Goal: Information Seeking & Learning: Learn about a topic

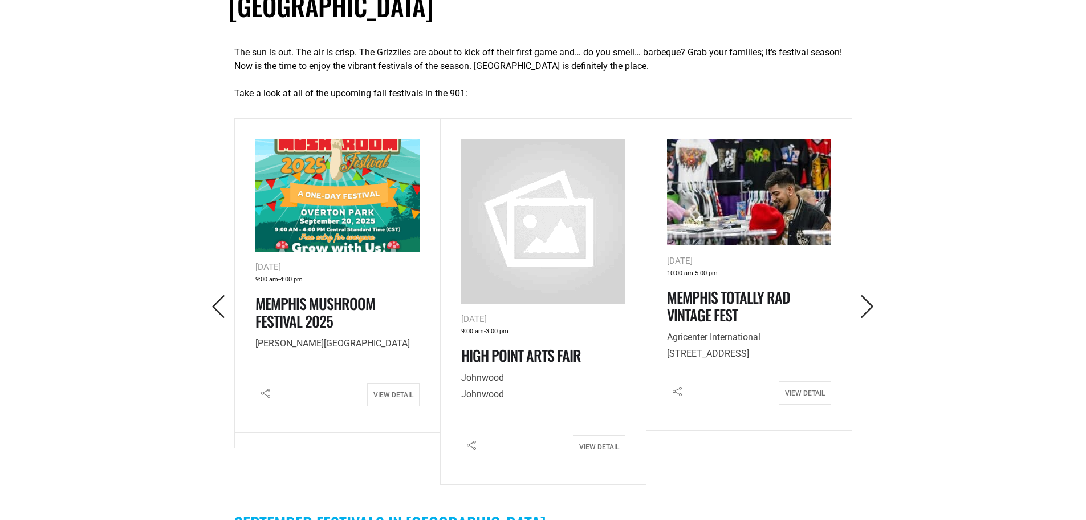
scroll to position [513, 0]
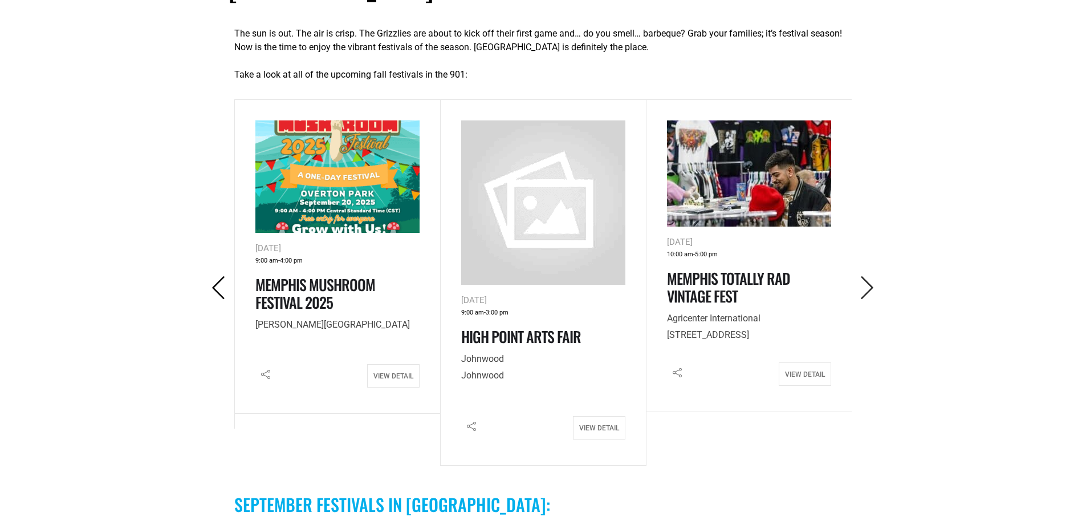
click at [211, 276] on icon "Previous" at bounding box center [218, 287] width 23 height 23
click at [226, 276] on icon "Previous" at bounding box center [218, 287] width 23 height 23
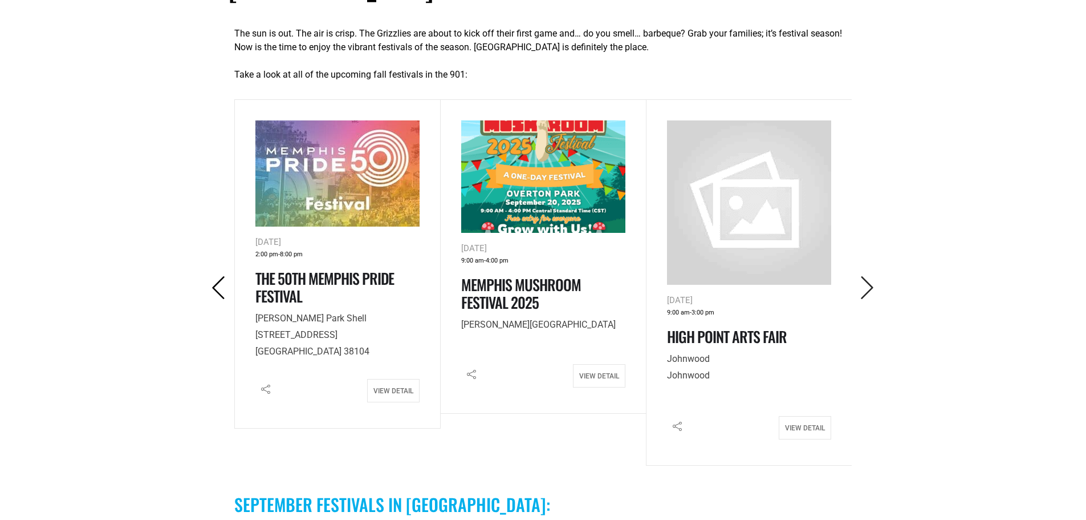
click at [222, 276] on icon "Previous" at bounding box center [218, 287] width 23 height 23
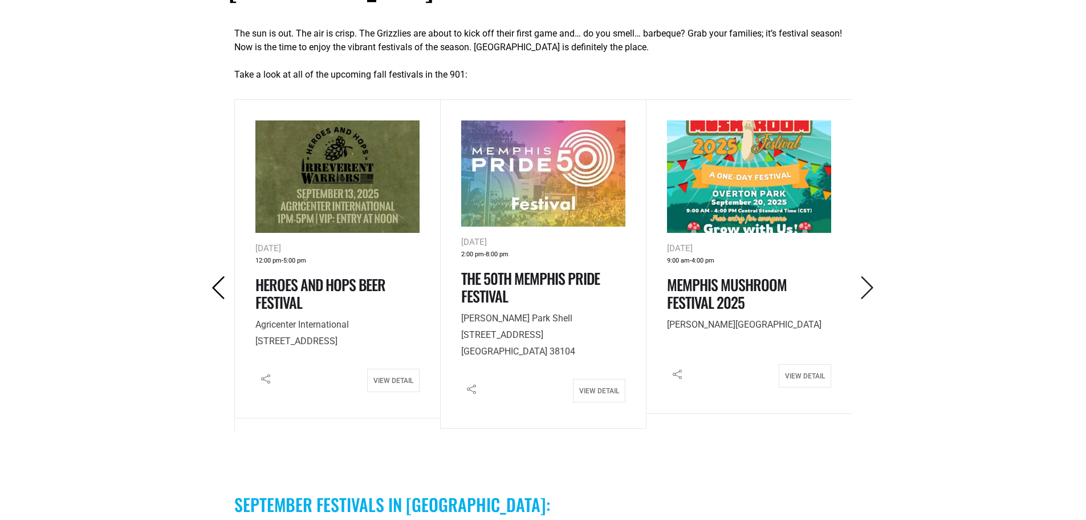
click at [222, 276] on icon "Previous" at bounding box center [218, 287] width 23 height 23
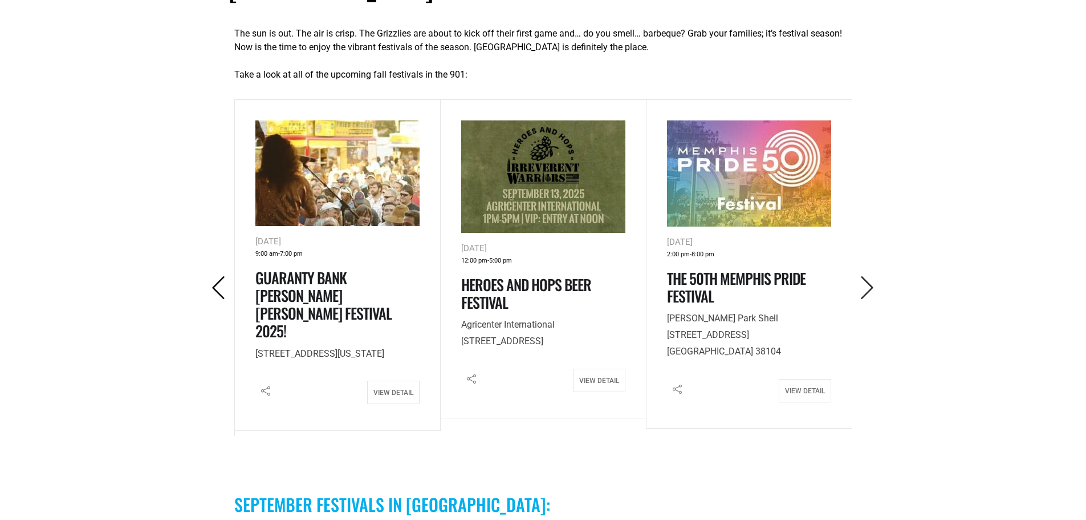
click at [222, 276] on icon "Previous" at bounding box center [218, 287] width 23 height 23
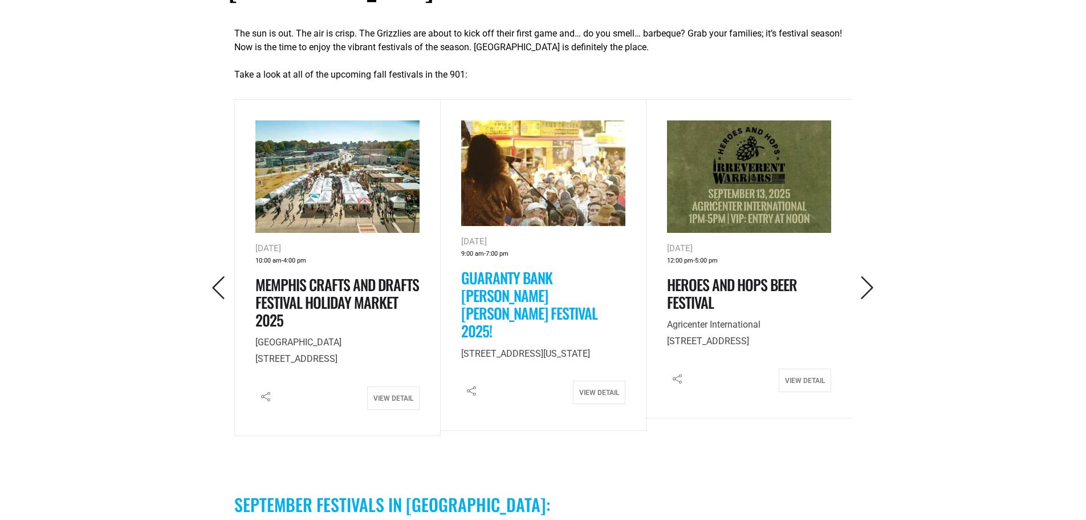
click at [513, 266] on link "Guaranty Bank [PERSON_NAME] [PERSON_NAME] Festival 2025!" at bounding box center [529, 304] width 136 height 76
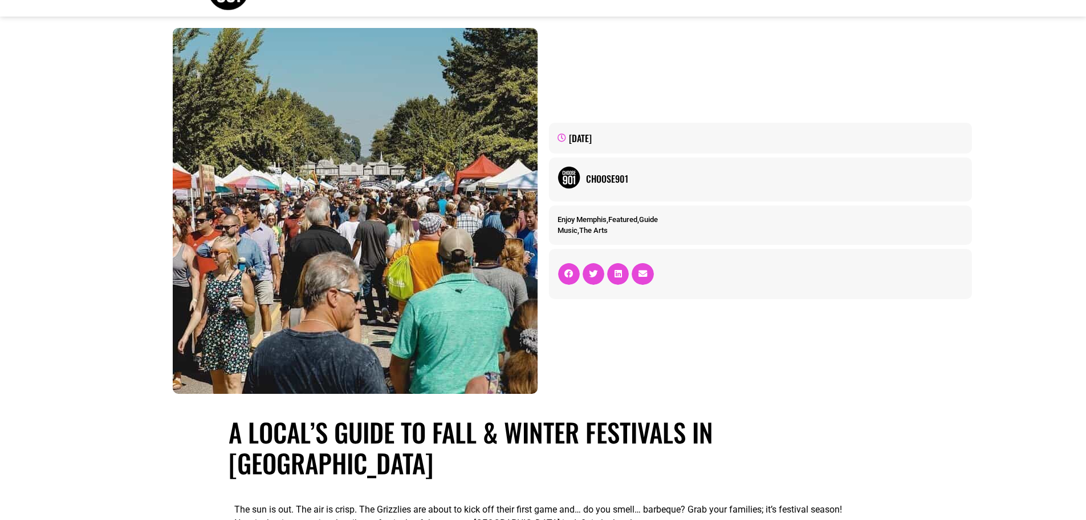
scroll to position [0, 0]
